Goal: Task Accomplishment & Management: Use online tool/utility

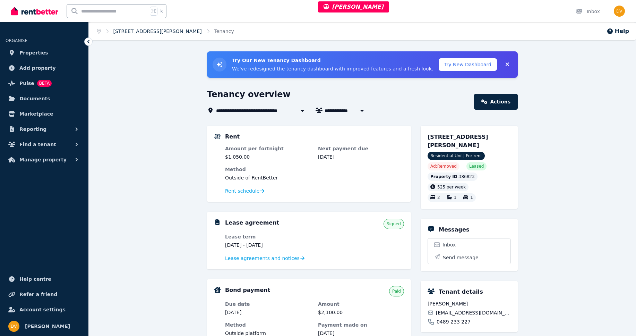
click at [163, 32] on link "[STREET_ADDRESS][PERSON_NAME]" at bounding box center [157, 31] width 88 height 6
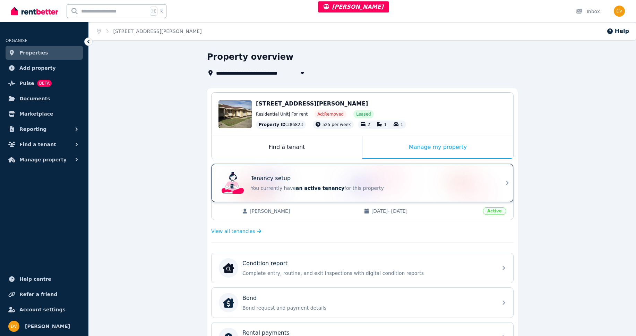
scroll to position [186, 0]
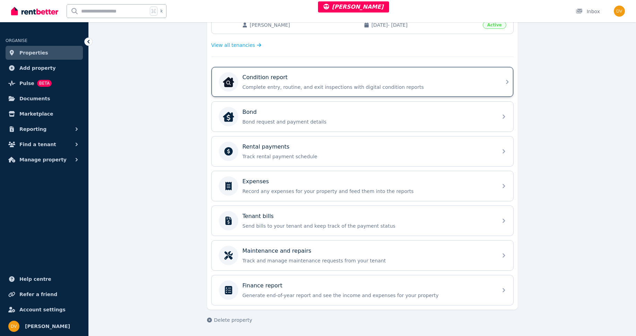
click at [291, 86] on p "Complete entry, routine, and exit inspections with digital condition reports" at bounding box center [367, 87] width 251 height 7
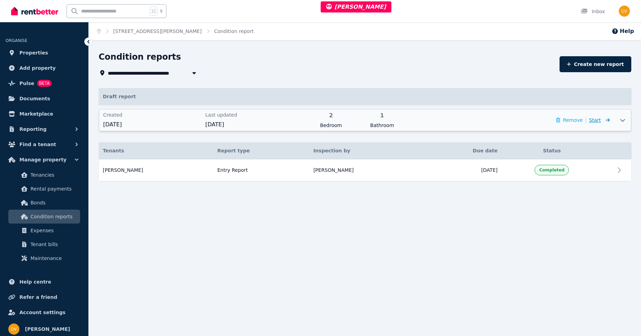
click at [601, 121] on span "Start" at bounding box center [599, 120] width 21 height 8
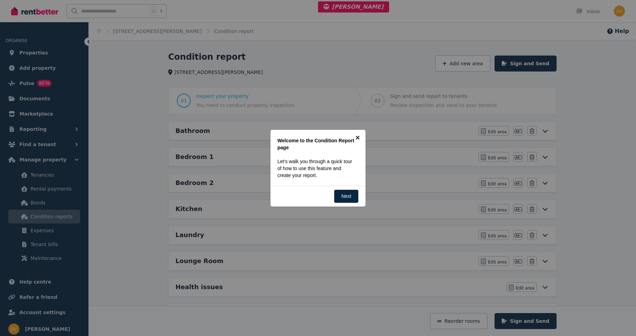
click at [357, 139] on link "×" at bounding box center [358, 138] width 16 height 16
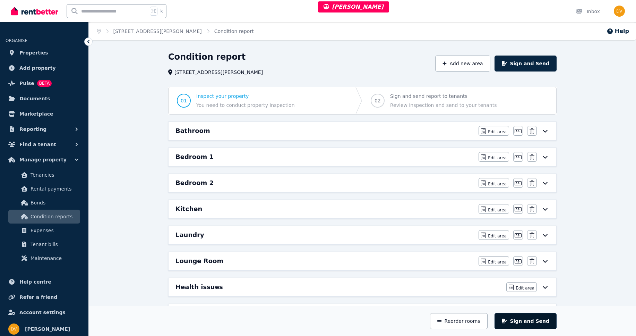
click at [525, 322] on button "Sign and Send" at bounding box center [526, 321] width 62 height 16
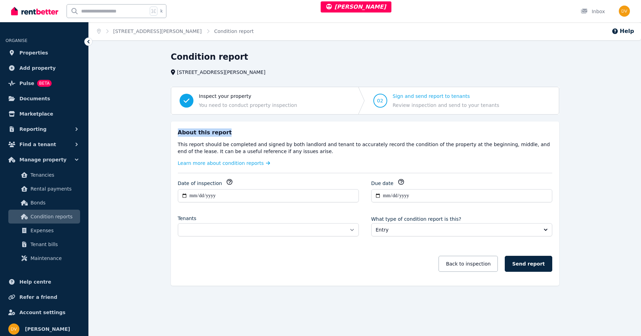
drag, startPoint x: 178, startPoint y: 131, endPoint x: 232, endPoint y: 132, distance: 54.1
click at [232, 132] on div "About this report" at bounding box center [365, 132] width 375 height 8
copy p "About this report"
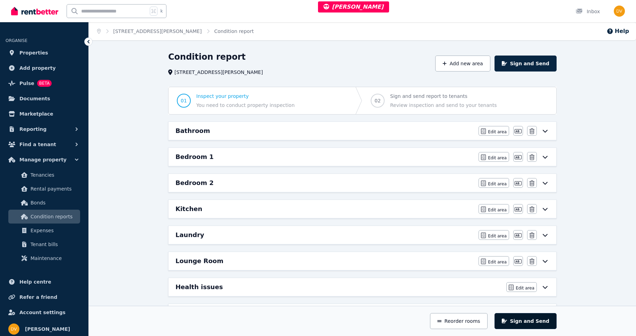
click at [545, 321] on button "Sign and Send" at bounding box center [526, 321] width 62 height 16
click at [535, 322] on button "Sign and Send" at bounding box center [526, 321] width 62 height 16
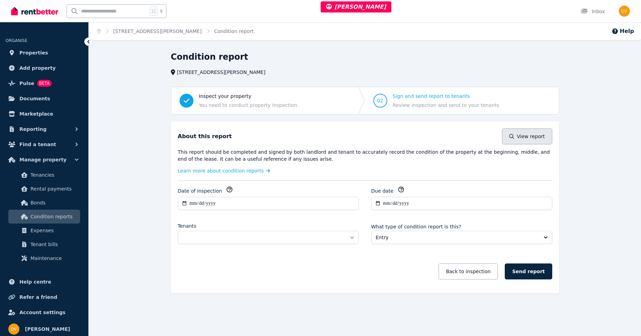
click at [528, 137] on button "View report" at bounding box center [527, 136] width 50 height 16
click at [475, 274] on button "Back to inspection" at bounding box center [468, 271] width 59 height 16
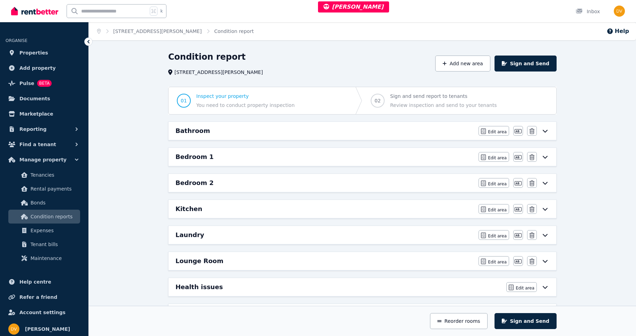
click at [254, 263] on div "Lounge Room" at bounding box center [324, 261] width 299 height 10
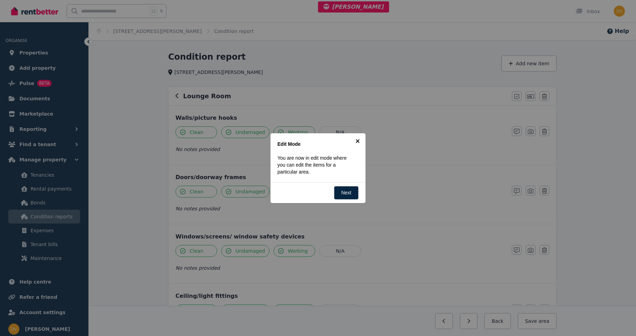
click at [358, 143] on link "×" at bounding box center [358, 141] width 16 height 16
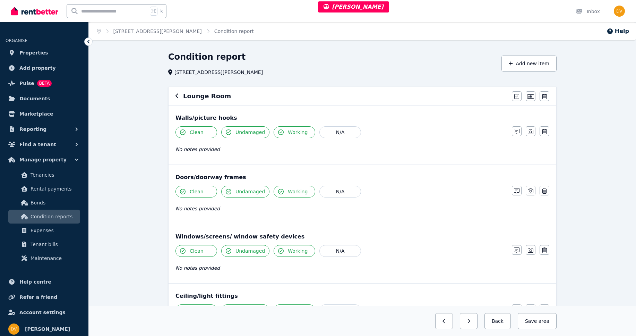
click at [177, 96] on icon "button" at bounding box center [176, 96] width 3 height 6
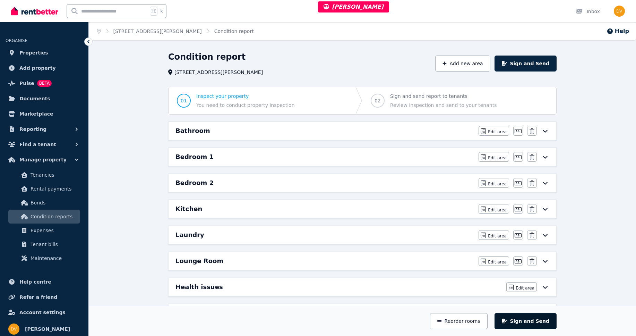
click at [531, 321] on button "Sign and Send" at bounding box center [526, 321] width 62 height 16
